Goal: Contribute content: Add original content to the website for others to see

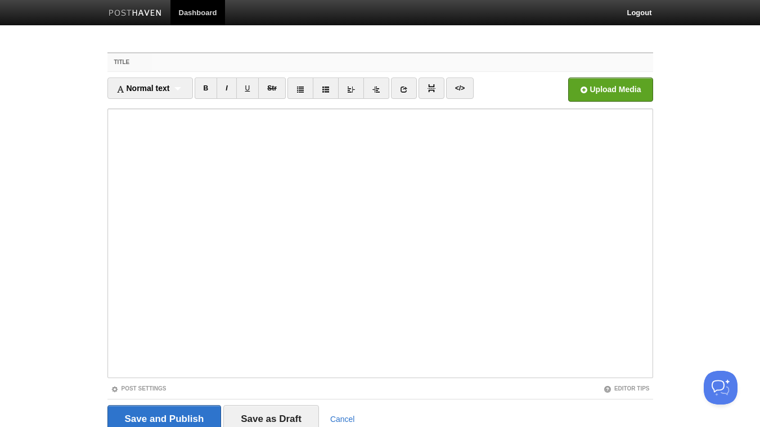
click at [272, 67] on input "Title" at bounding box center [402, 62] width 500 height 18
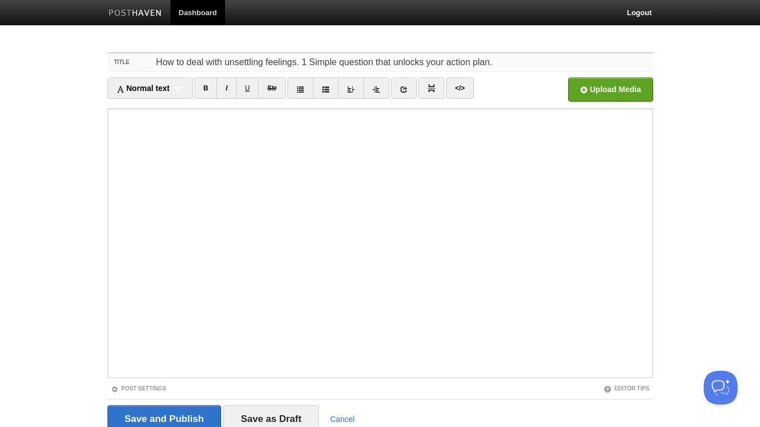
type input "How to deal with unsettling feelings. 1 Simple question that unlocks your actio…"
click at [403, 88] on icon at bounding box center [404, 89] width 8 height 8
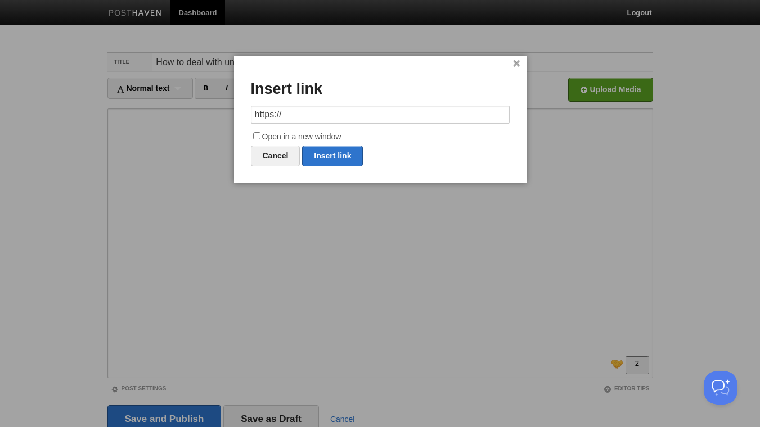
click at [377, 112] on input "https://" at bounding box center [380, 115] width 259 height 18
type input "[URL][DOMAIN_NAME]"
click at [258, 137] on input "Open in a new window" at bounding box center [256, 135] width 7 height 7
checkbox input "true"
click at [337, 156] on link "Insert link" at bounding box center [332, 156] width 61 height 21
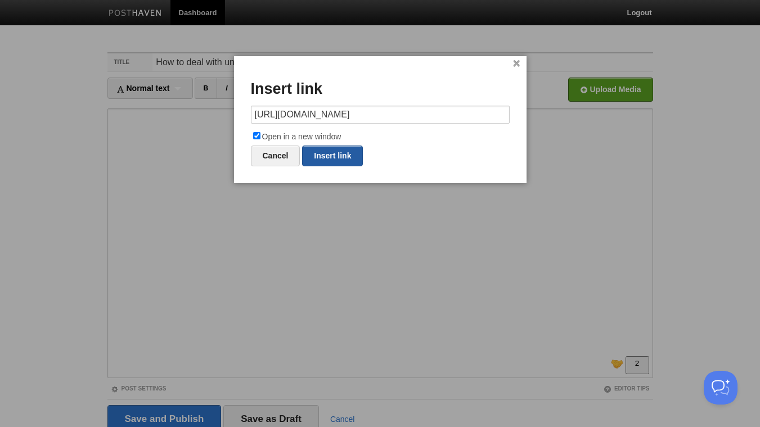
type input "https://"
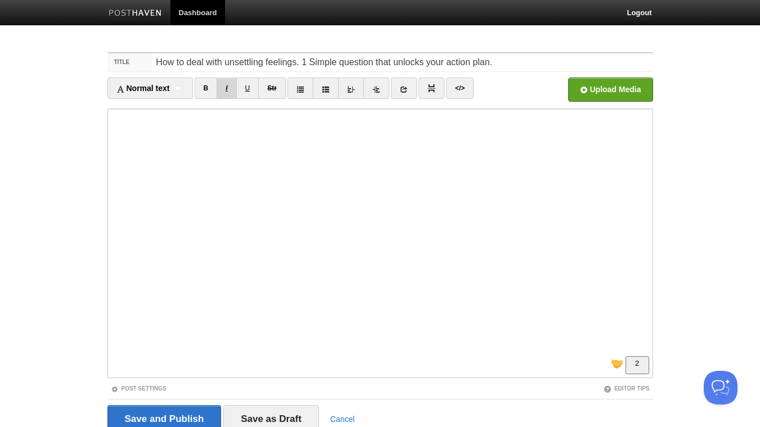
click at [227, 84] on link "I" at bounding box center [227, 88] width 20 height 21
click at [206, 90] on link "B" at bounding box center [206, 88] width 23 height 21
click at [206, 96] on link "B" at bounding box center [206, 88] width 23 height 21
click at [234, 91] on link "I" at bounding box center [227, 88] width 20 height 21
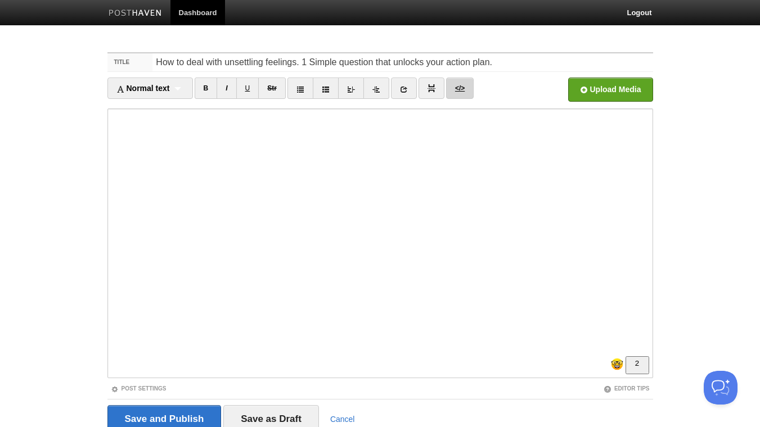
click at [465, 90] on link "</>" at bounding box center [460, 88] width 28 height 21
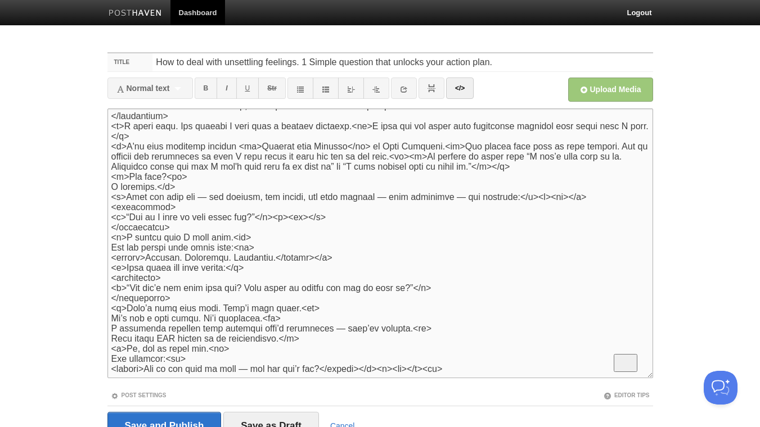
scroll to position [58, 0]
drag, startPoint x: 174, startPoint y: 218, endPoint x: 99, endPoint y: 223, distance: 75.6
click at [107, 223] on textarea "To enrich screen reader interactions, please activate Accessibility in Grammarl…" at bounding box center [380, 244] width 546 height 270
drag, startPoint x: 179, startPoint y: 196, endPoint x: 92, endPoint y: 199, distance: 87.8
click at [107, 199] on textarea "To enrich screen reader interactions, please activate Accessibility in Grammarl…" at bounding box center [380, 244] width 546 height 270
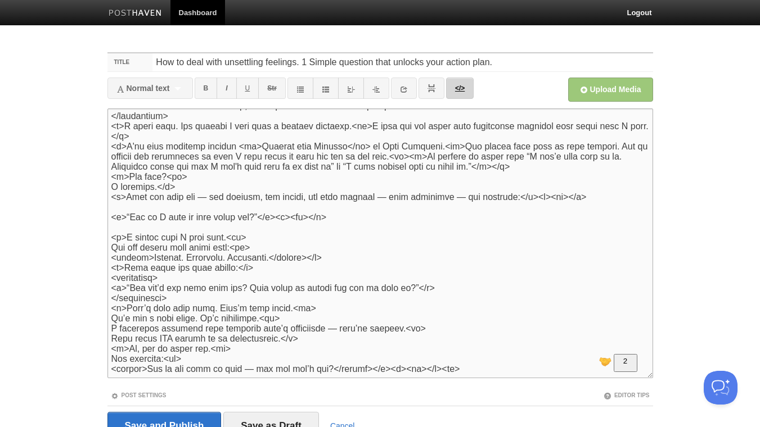
click at [459, 86] on link "</>" at bounding box center [460, 88] width 28 height 21
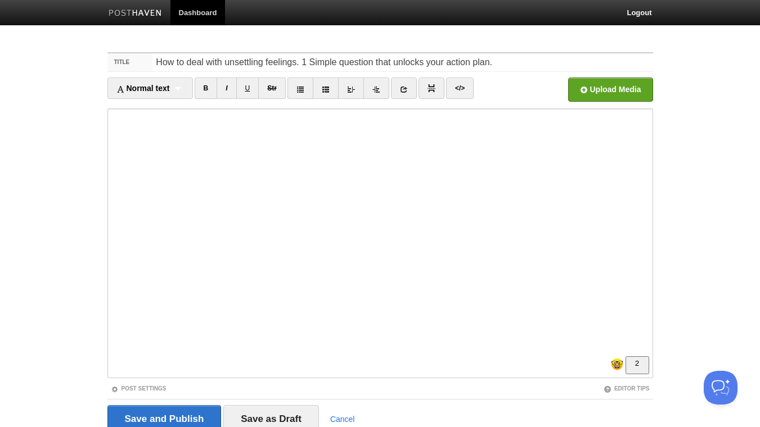
scroll to position [121, 0]
click at [208, 89] on link "B" at bounding box center [206, 88] width 23 height 21
click at [232, 88] on link "I" at bounding box center [227, 88] width 20 height 21
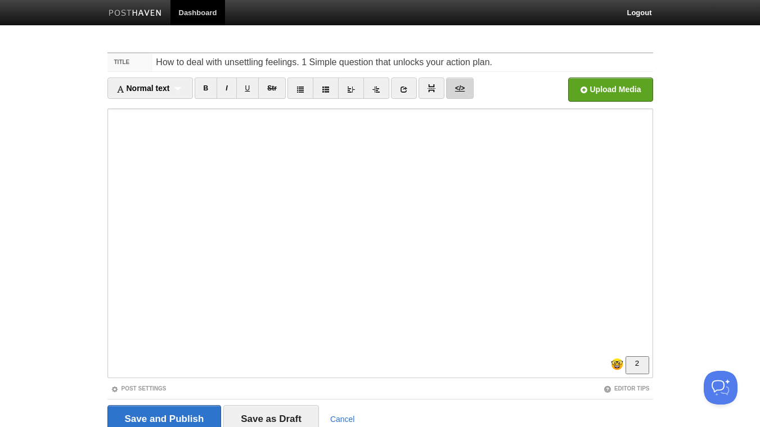
click at [468, 89] on link "</>" at bounding box center [460, 88] width 28 height 21
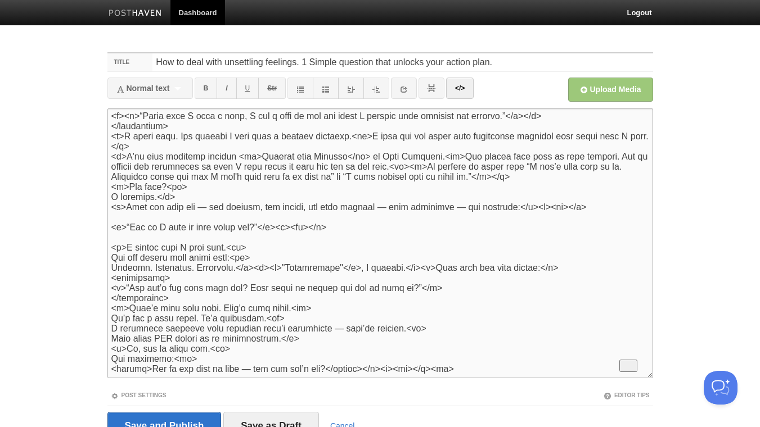
scroll to position [48, 0]
drag, startPoint x: 181, startPoint y: 293, endPoint x: 103, endPoint y: 295, distance: 77.1
click at [107, 295] on textarea "To enrich screen reader interactions, please activate Accessibility in Grammarl…" at bounding box center [380, 244] width 546 height 270
drag, startPoint x: 136, startPoint y: 273, endPoint x: 86, endPoint y: 272, distance: 49.5
click at [107, 273] on textarea "To enrich screen reader interactions, please activate Accessibility in Grammarl…" at bounding box center [380, 244] width 546 height 270
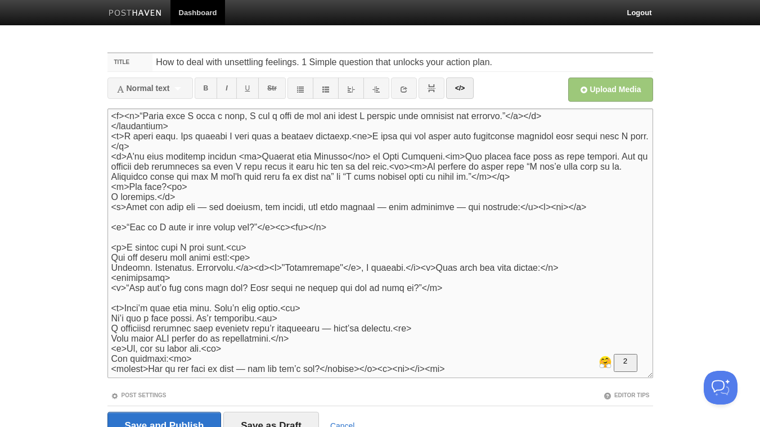
type textarea "<l>I dol sita cons adip <e sedd="eiusm://tem.incididun.utl/" etdolo="_magna">Al…"
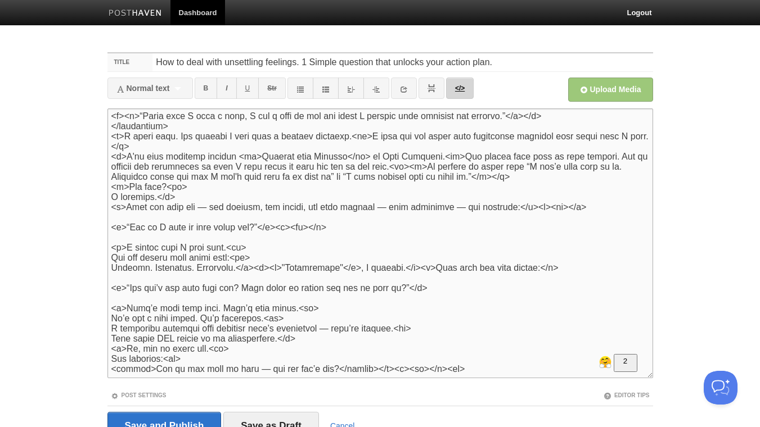
click at [458, 88] on link "</>" at bounding box center [460, 88] width 28 height 21
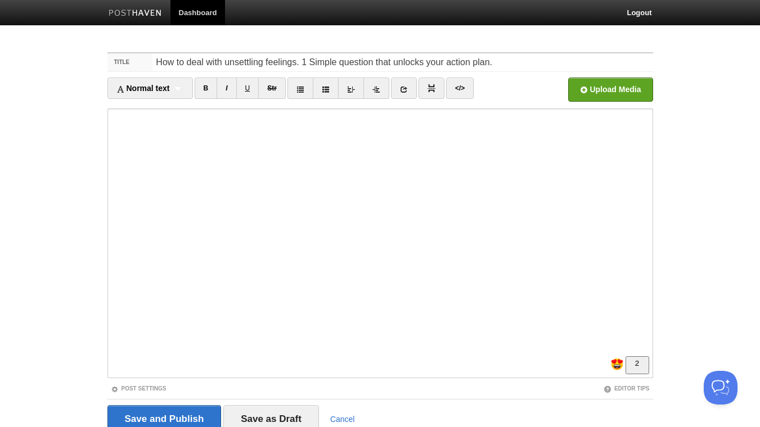
scroll to position [122, 0]
click at [210, 91] on link "B" at bounding box center [206, 88] width 23 height 21
click at [227, 93] on link "I" at bounding box center [227, 88] width 20 height 21
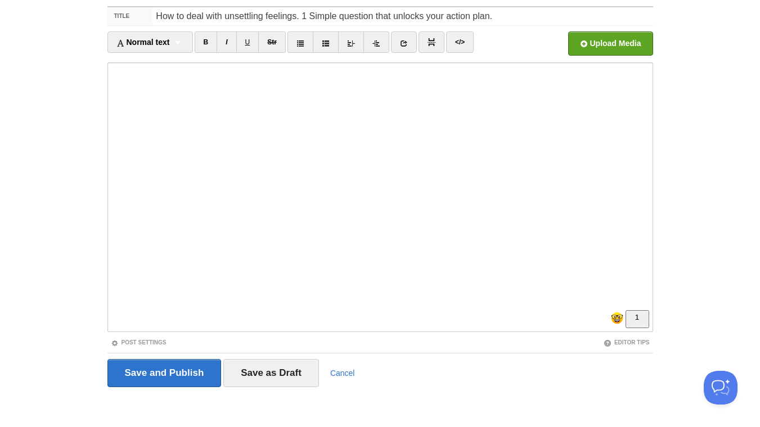
scroll to position [163, 0]
click at [227, 44] on link "I" at bounding box center [227, 41] width 20 height 21
click at [208, 44] on link "B" at bounding box center [206, 41] width 23 height 21
click at [296, 17] on input "How to deal with unsettling feelings. 1 Simple question that unlocks your actio…" at bounding box center [402, 16] width 500 height 18
click at [314, 17] on input "How to deal with unsettling feelings. 1 Simple question that unlocks your actio…" at bounding box center [402, 16] width 500 height 18
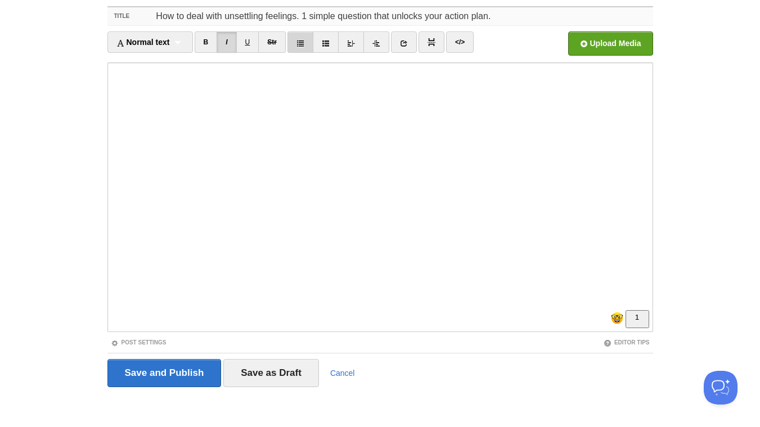
scroll to position [0, 0]
drag, startPoint x: 496, startPoint y: 16, endPoint x: 303, endPoint y: 17, distance: 193.5
click at [303, 17] on input "How to deal with unsettling feelings. 1 simple question that unlocks your actio…" at bounding box center [402, 16] width 500 height 18
click at [588, 44] on input "Open in a new window" at bounding box center [270, 46] width 851 height 57
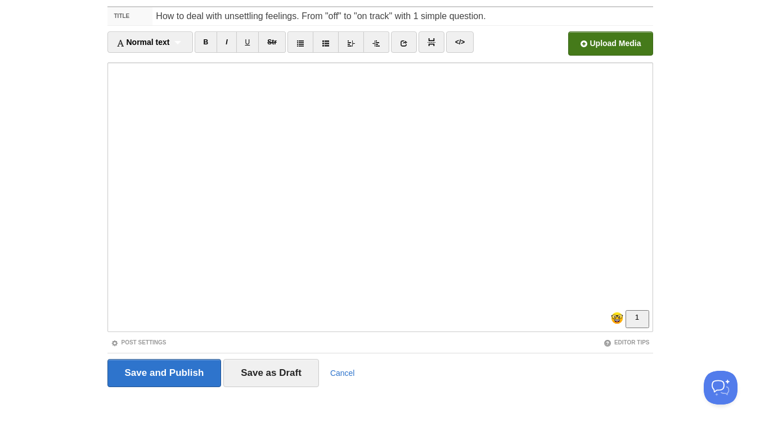
scroll to position [206, 0]
click at [296, 13] on input "How to deal with unsettling feelings. From "off" to "on track" with 1 simple qu…" at bounding box center [402, 16] width 500 height 18
type input "How to deal with unsettling feeling. From "off" to "on track" with 1 simple que…"
drag, startPoint x: 182, startPoint y: 375, endPoint x: 204, endPoint y: 345, distance: 37.0
click at [182, 373] on input "Save and Publish" at bounding box center [164, 373] width 114 height 28
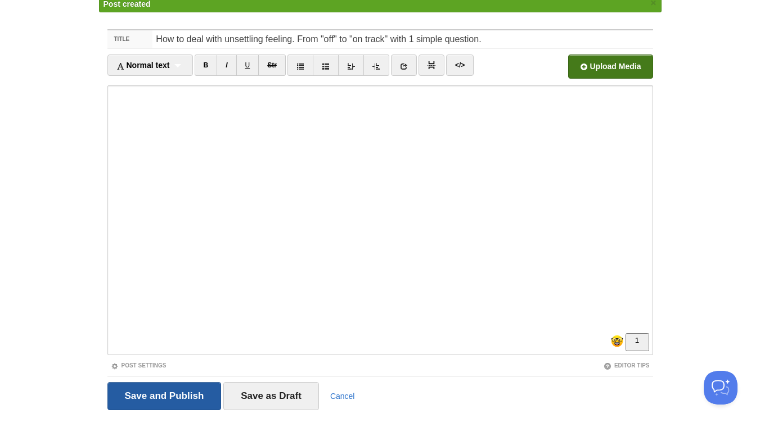
scroll to position [42, 0]
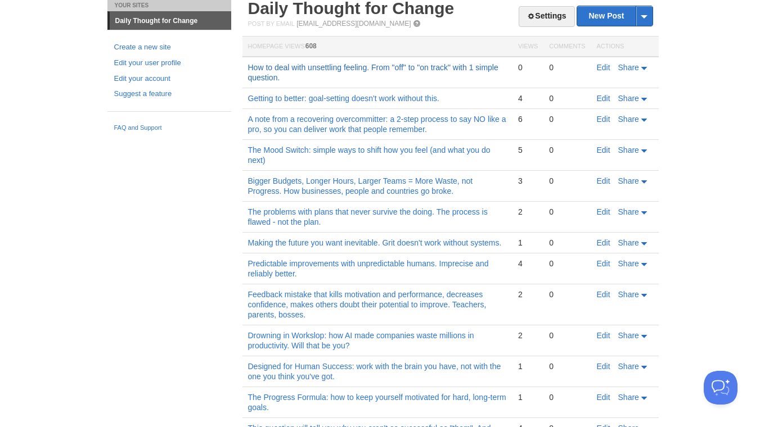
click at [378, 65] on link "How to deal with unsettling feeling. From "off" to "on track" with 1 simple que…" at bounding box center [373, 72] width 250 height 19
